Goal: Task Accomplishment & Management: Manage account settings

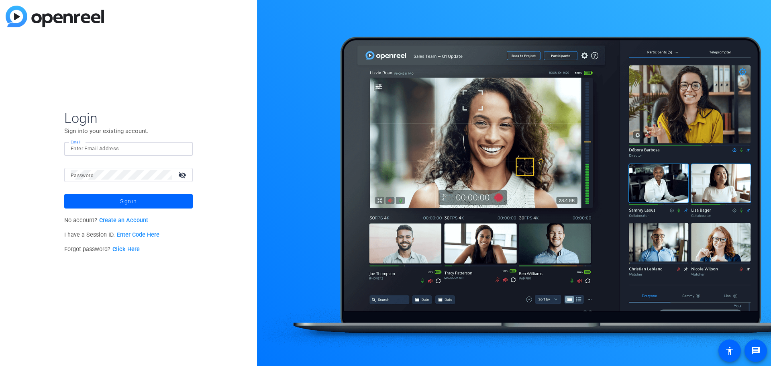
click at [111, 151] on input "Email" at bounding box center [129, 149] width 116 height 10
type input "[EMAIL_ADDRESS][PERSON_NAME][PERSON_NAME][DOMAIN_NAME]"
click at [64, 194] on button "Sign in" at bounding box center [128, 201] width 129 height 14
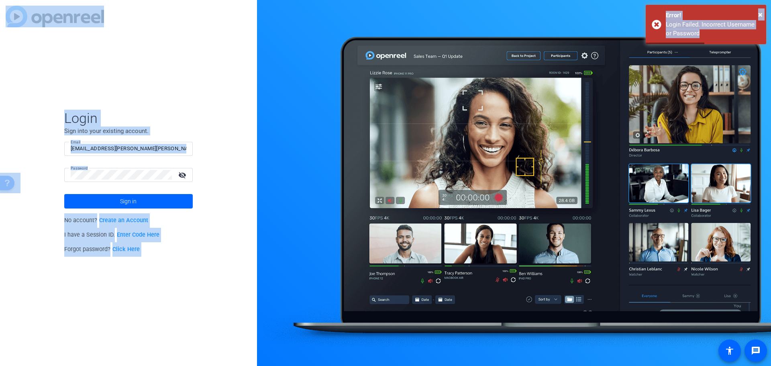
click at [105, 181] on div at bounding box center [121, 175] width 101 height 14
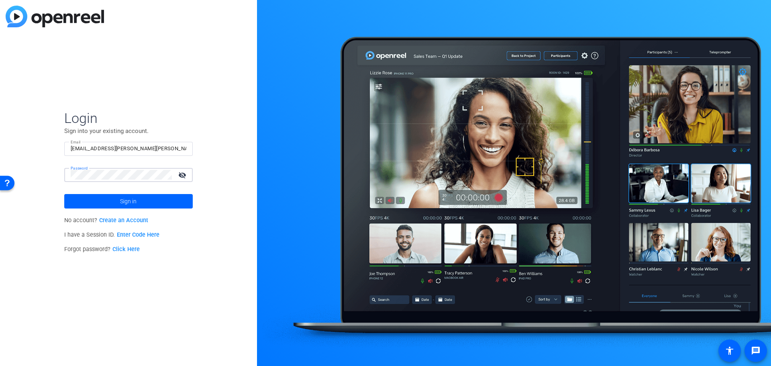
click at [64, 194] on button "Sign in" at bounding box center [128, 201] width 129 height 14
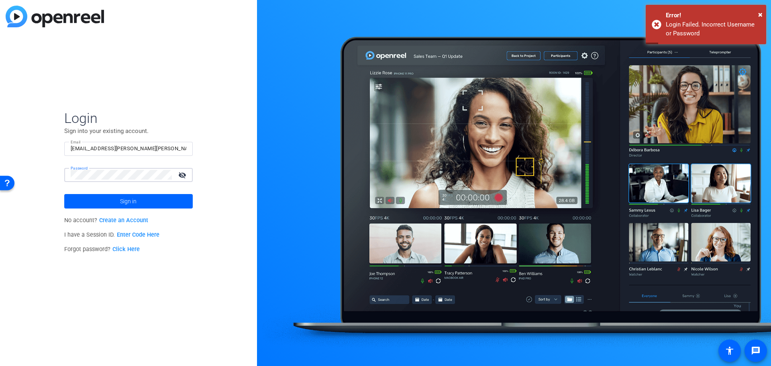
click at [64, 194] on button "Sign in" at bounding box center [128, 201] width 129 height 14
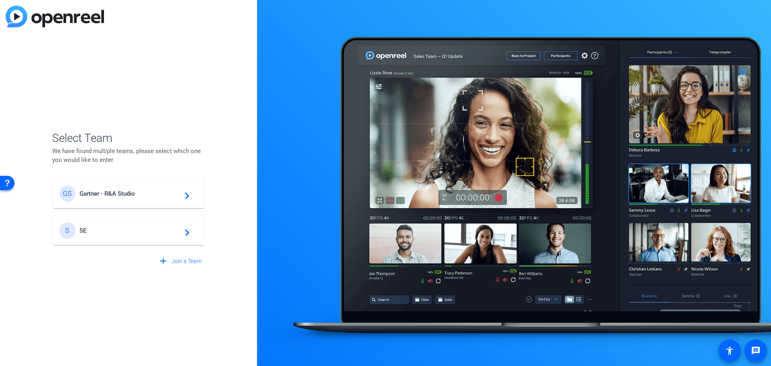
click at [134, 243] on mat-card-content "S SE navigate_next" at bounding box center [128, 230] width 151 height 29
